Goal: Information Seeking & Learning: Learn about a topic

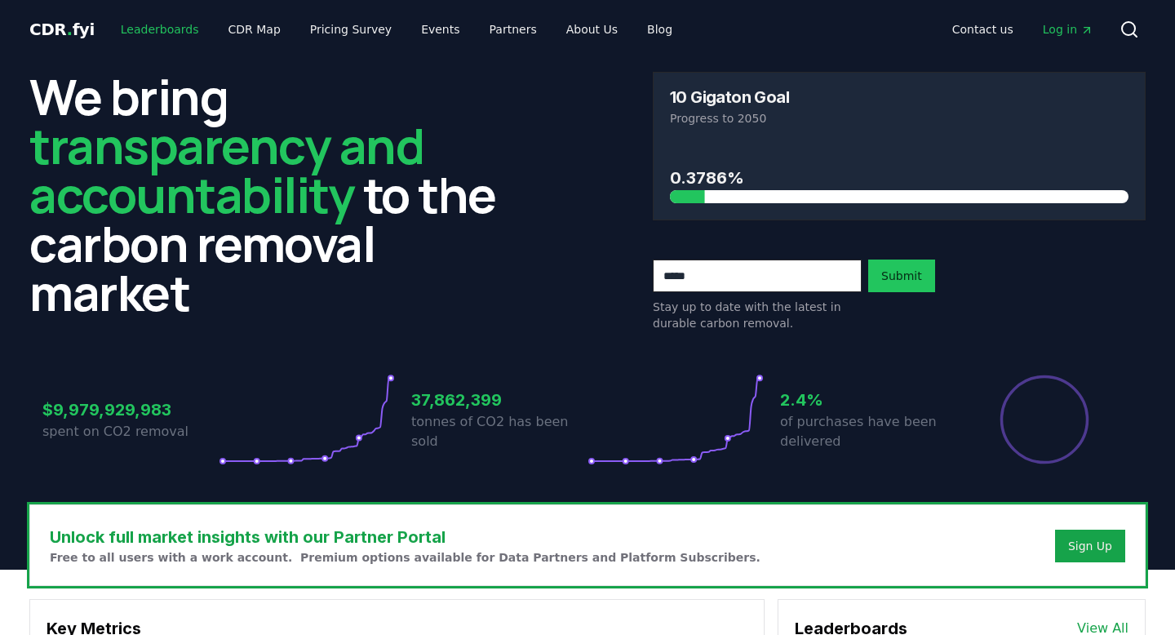
click at [166, 31] on link "Leaderboards" at bounding box center [160, 29] width 104 height 29
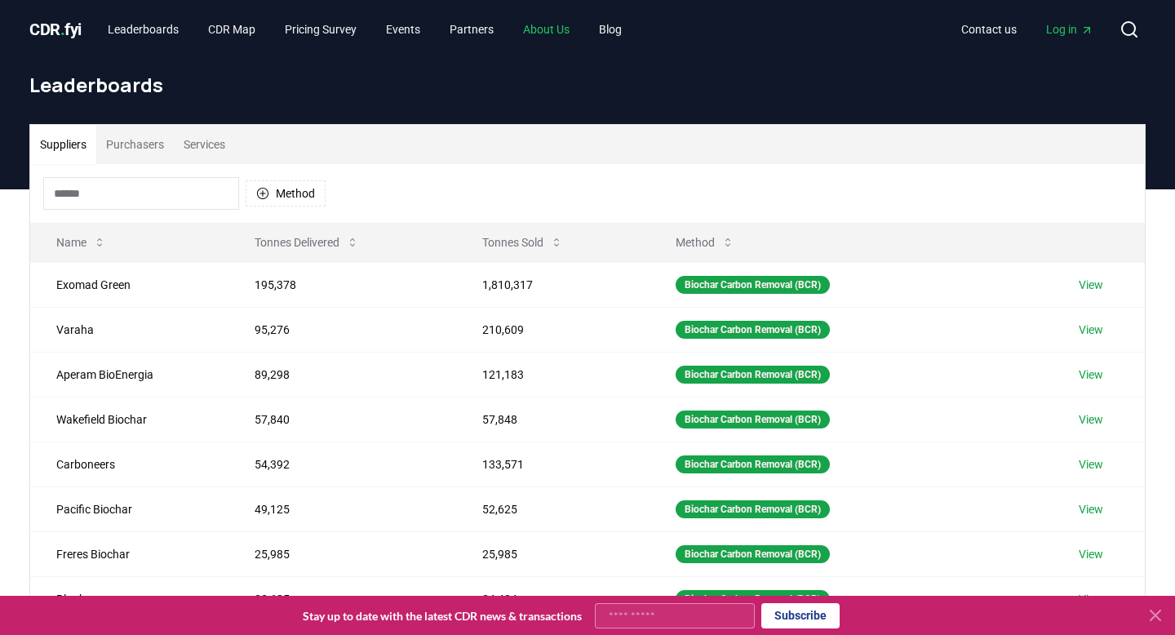
click at [577, 30] on link "About Us" at bounding box center [546, 29] width 73 height 29
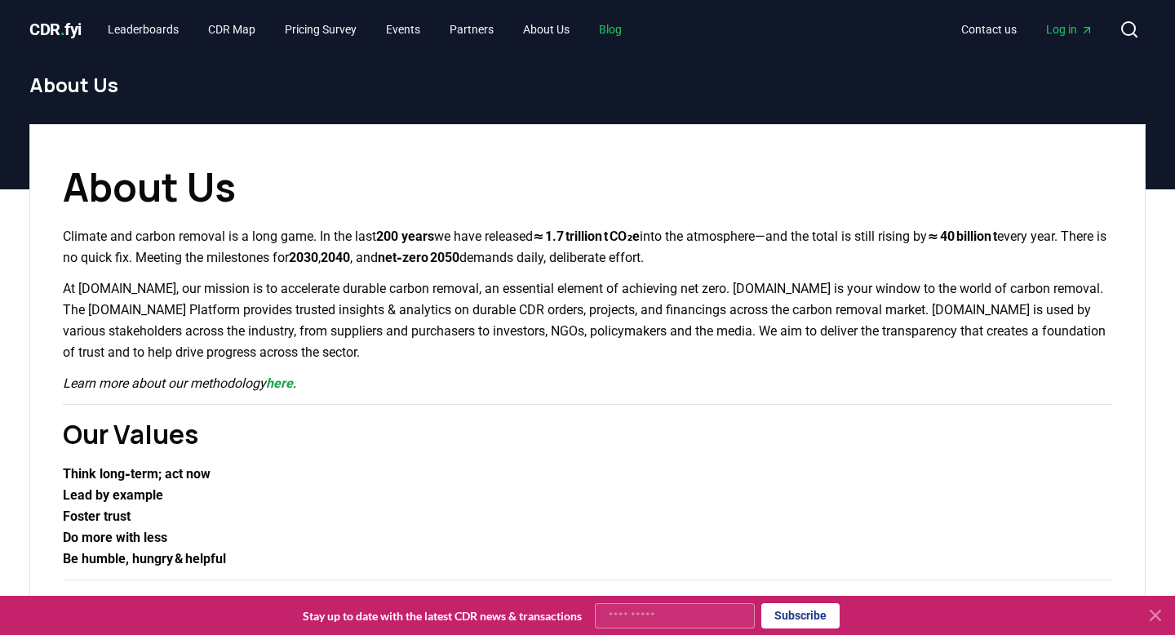
click at [622, 30] on link "Blog" at bounding box center [610, 29] width 49 height 29
click at [168, 31] on link "Leaderboards" at bounding box center [143, 29] width 97 height 29
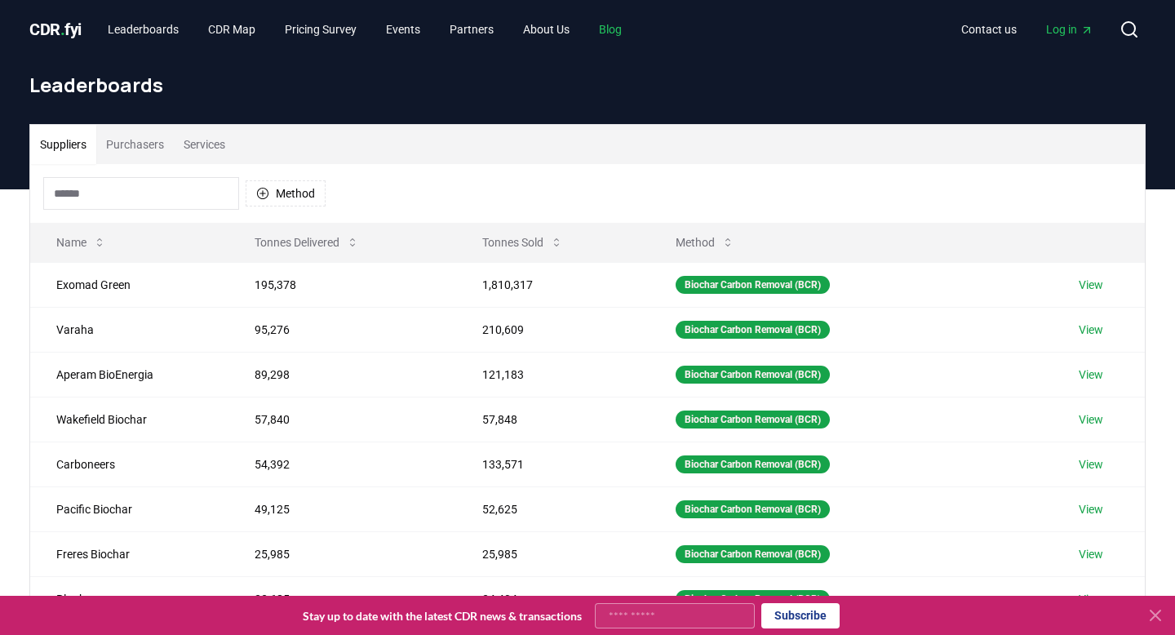
click at [622, 33] on link "Blog" at bounding box center [610, 29] width 49 height 29
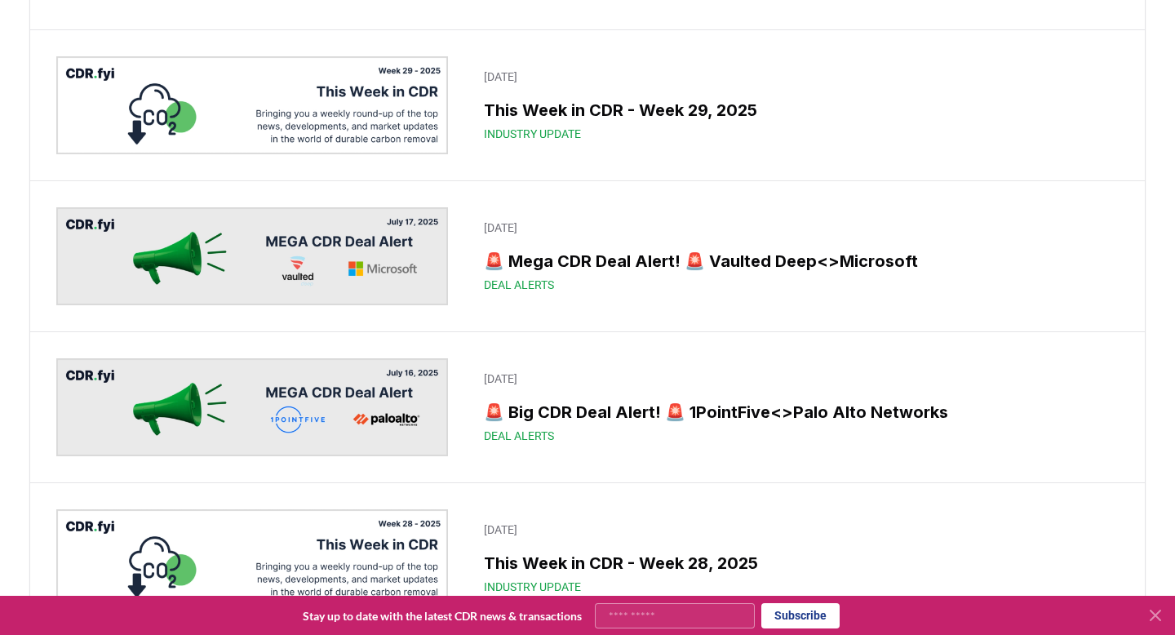
scroll to position [1263, 0]
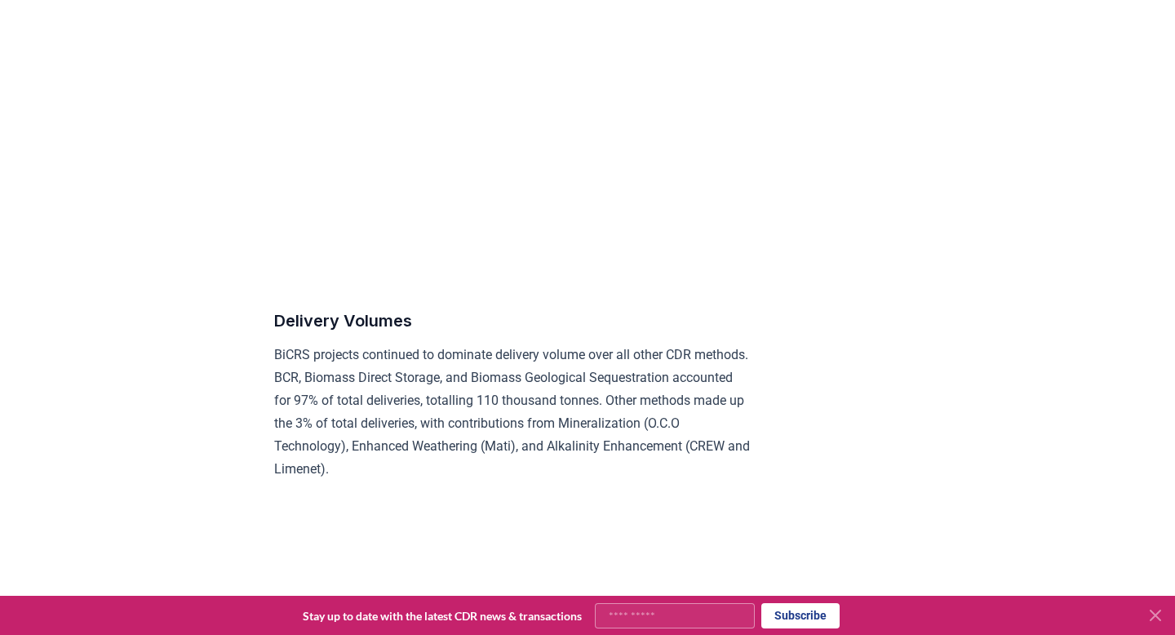
scroll to position [7989, 0]
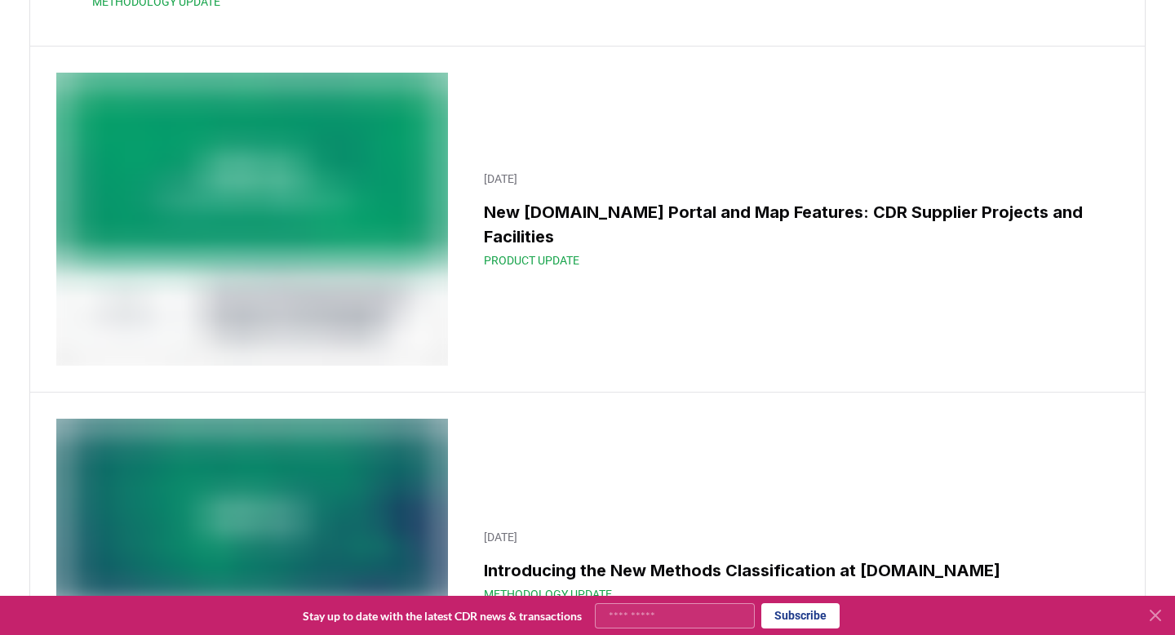
scroll to position [16469, 0]
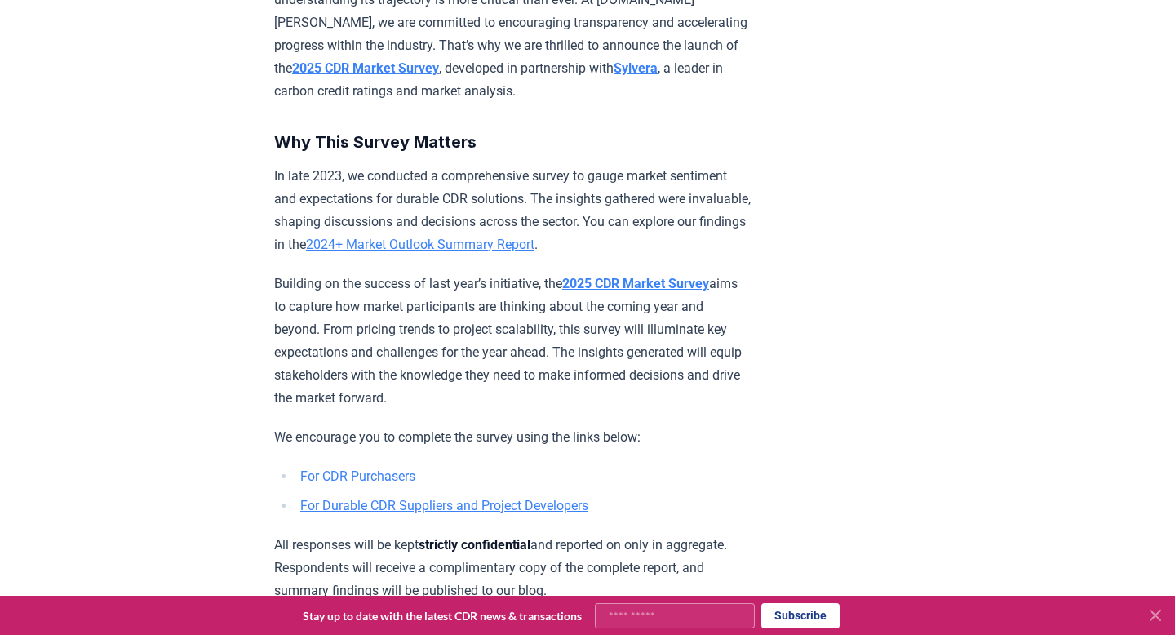
scroll to position [594, 0]
click at [626, 292] on strong "2025 CDR Market Survey" at bounding box center [635, 284] width 147 height 15
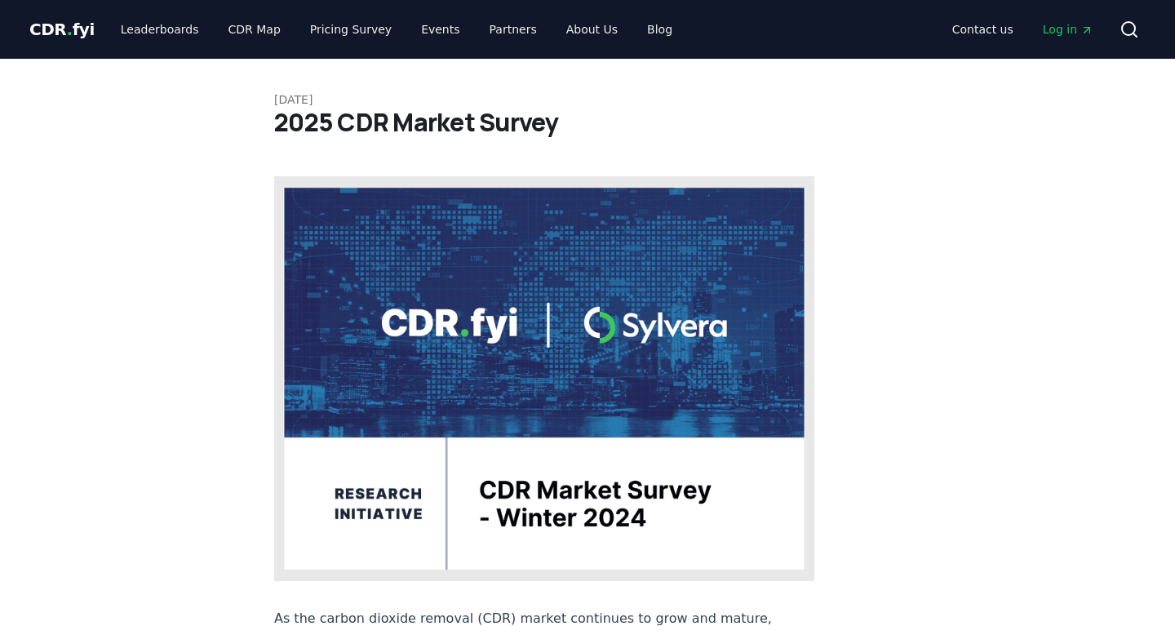
scroll to position [594, 0]
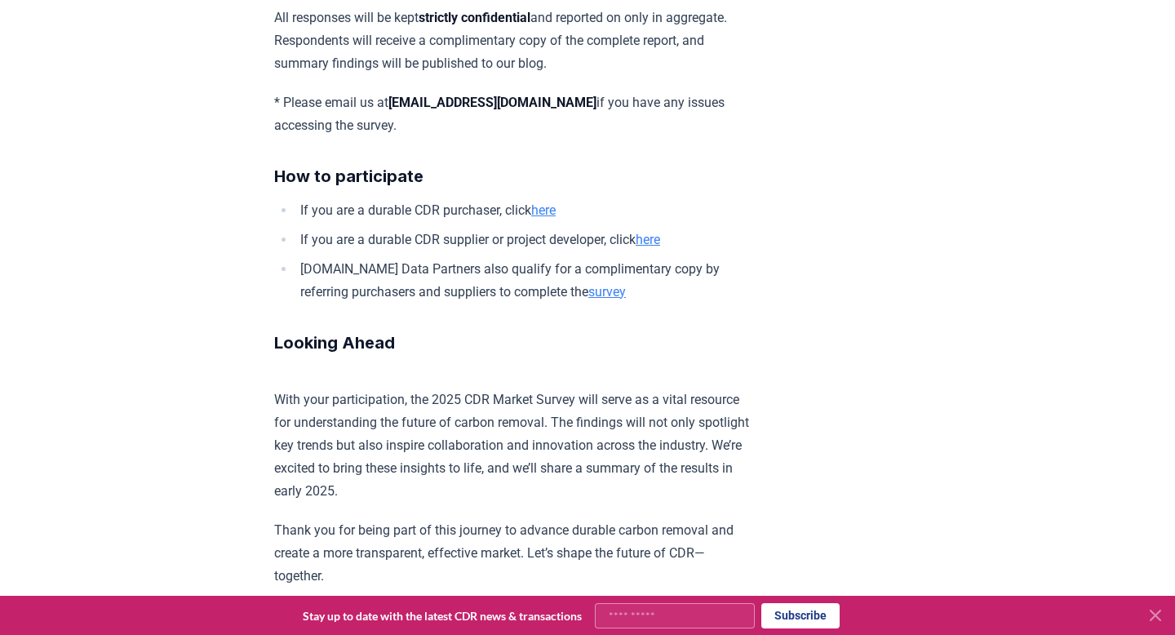
scroll to position [860, 0]
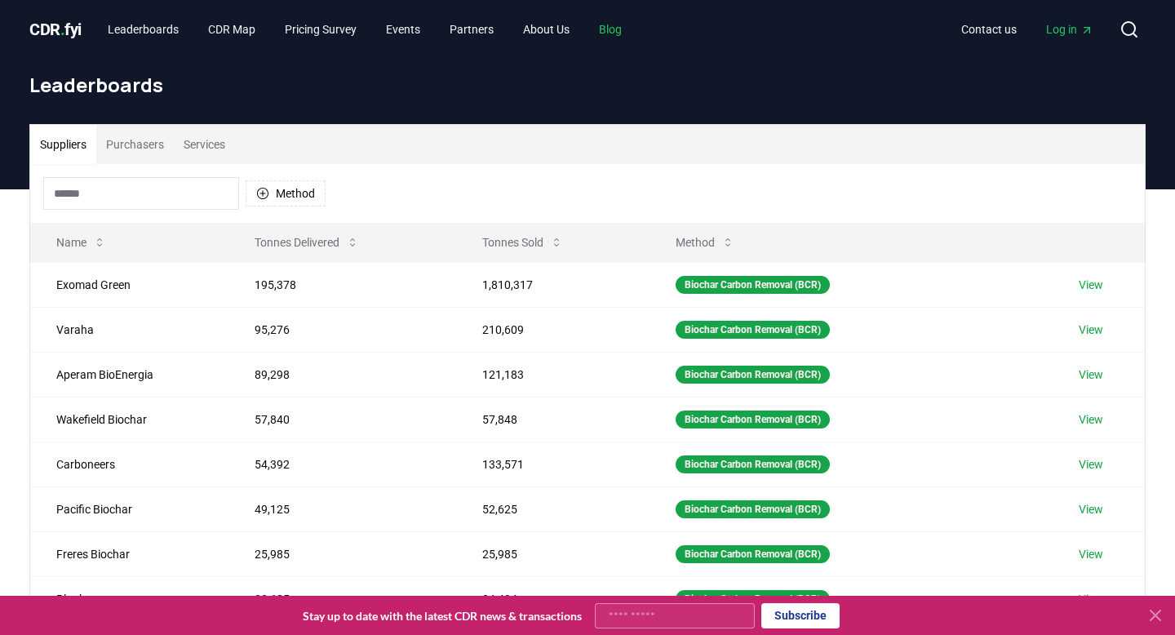
click at [635, 29] on link "Blog" at bounding box center [610, 29] width 49 height 29
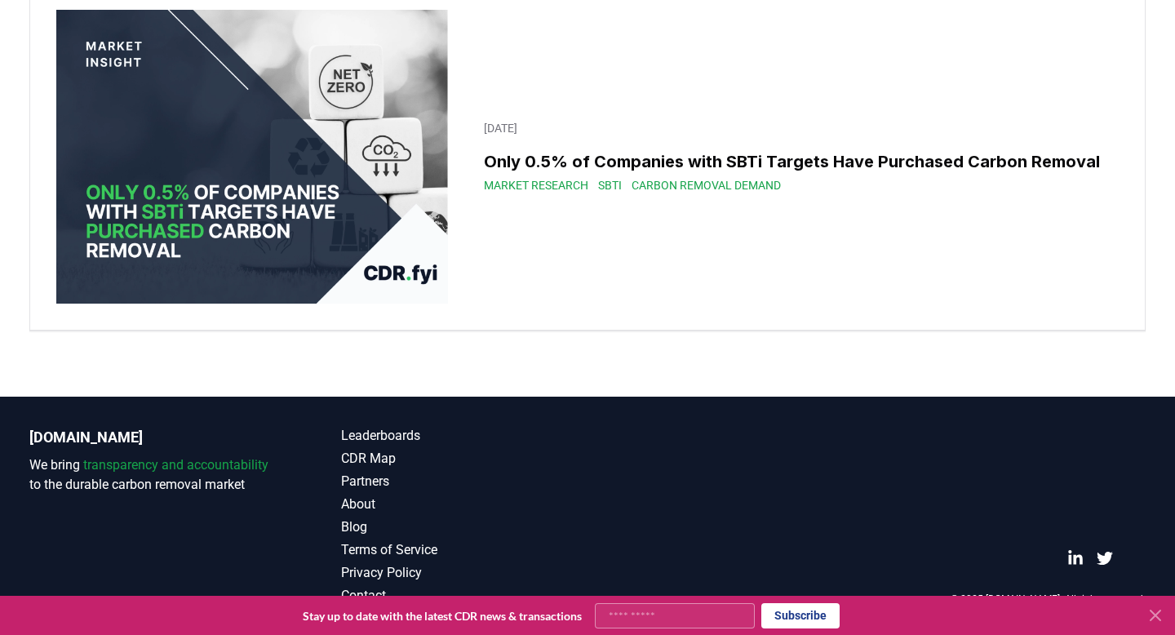
scroll to position [10768, 0]
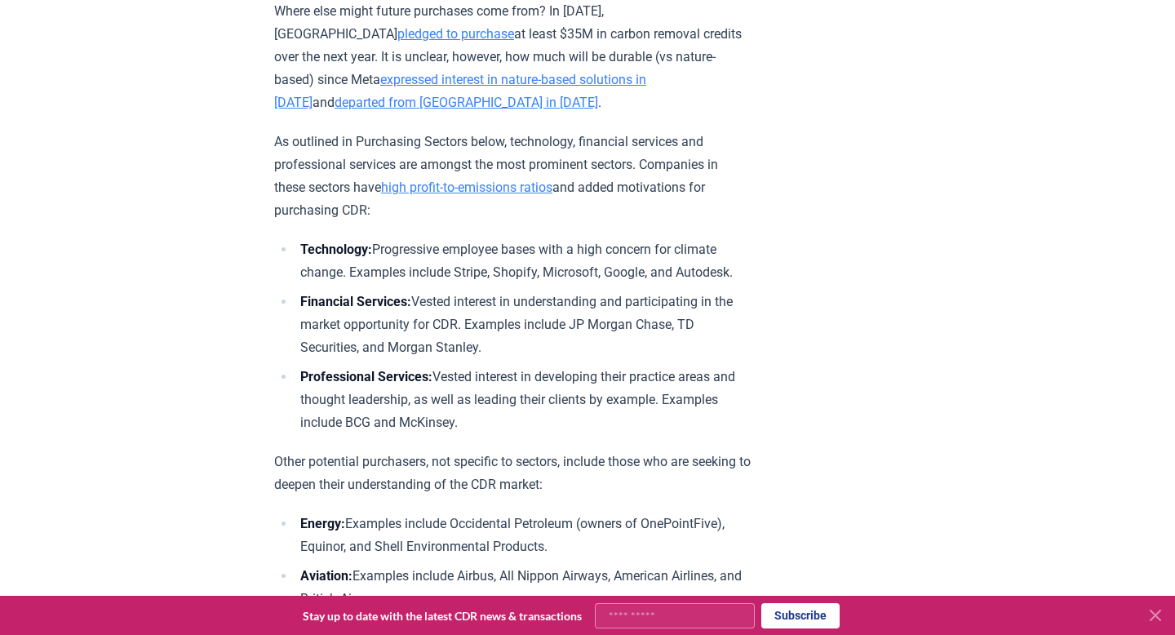
scroll to position [5448, 0]
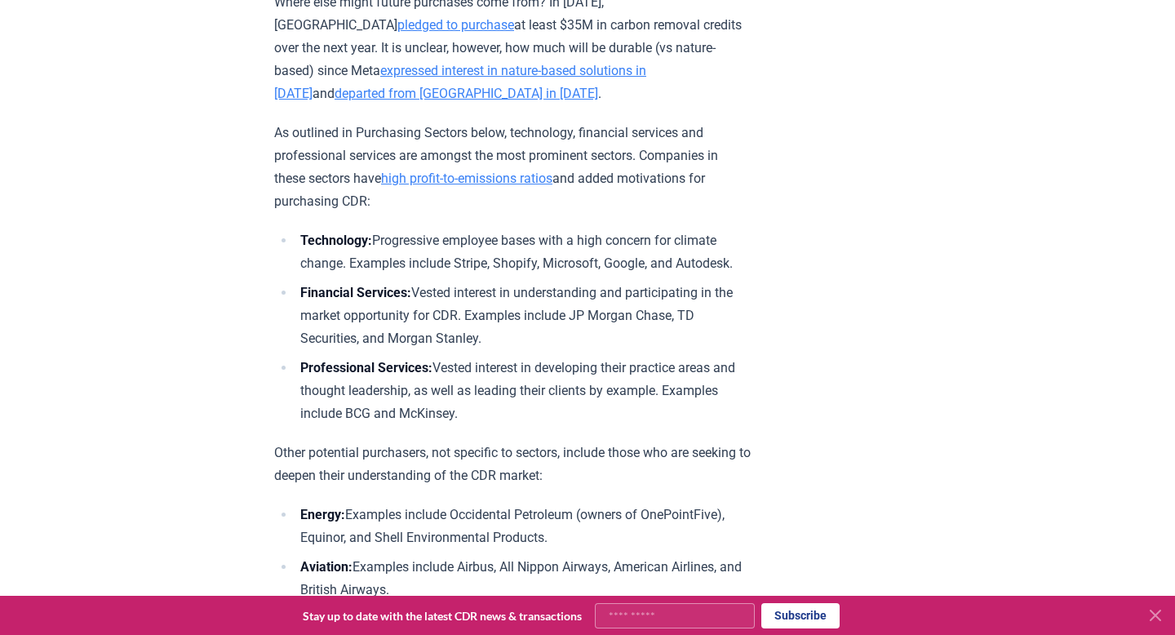
scroll to position [11286, 0]
